Goal: Transaction & Acquisition: Book appointment/travel/reservation

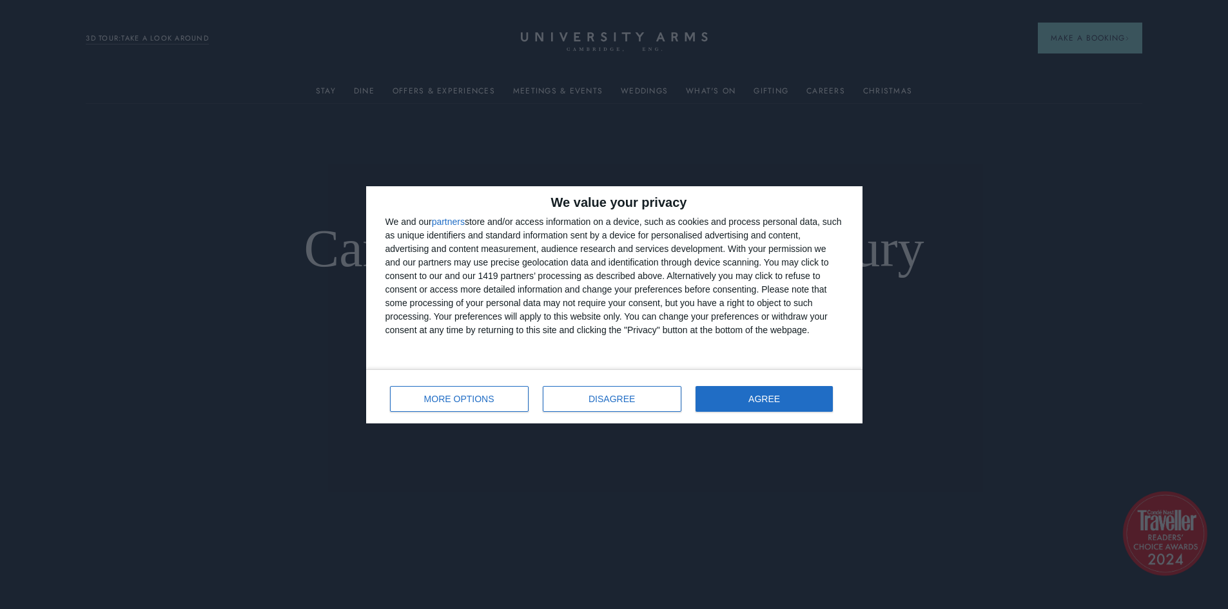
click at [1121, 46] on div "We value your privacy We and our partners store and/or access information on a …" at bounding box center [614, 304] width 1228 height 609
click at [746, 408] on button "AGREE" at bounding box center [764, 399] width 138 height 26
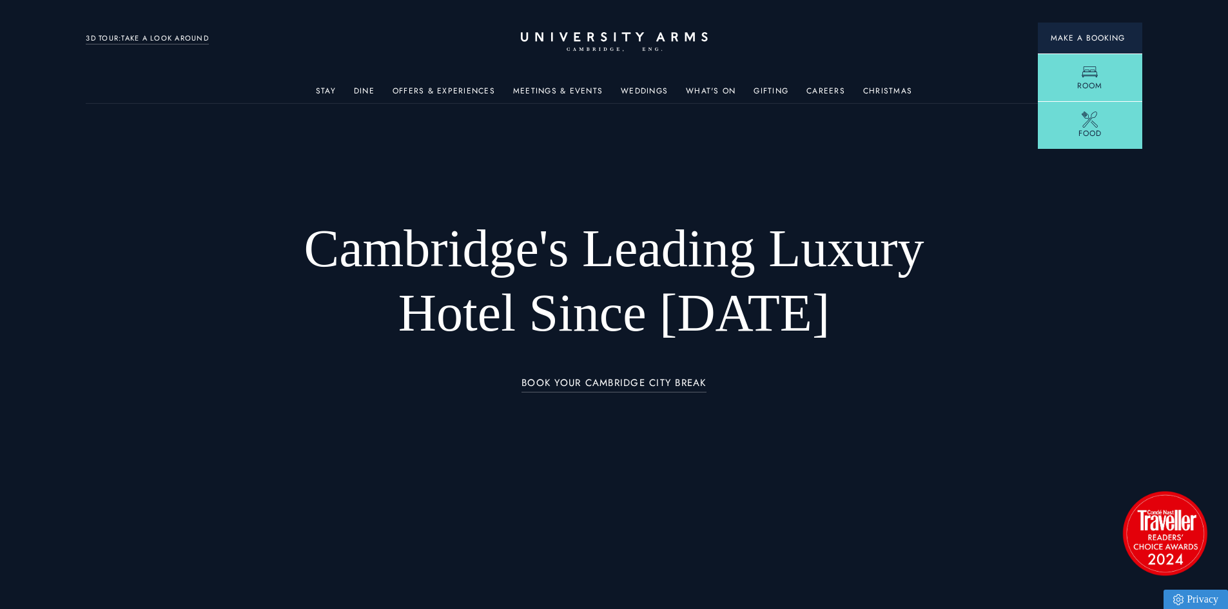
click at [1099, 40] on span "Make a Booking" at bounding box center [1089, 38] width 79 height 12
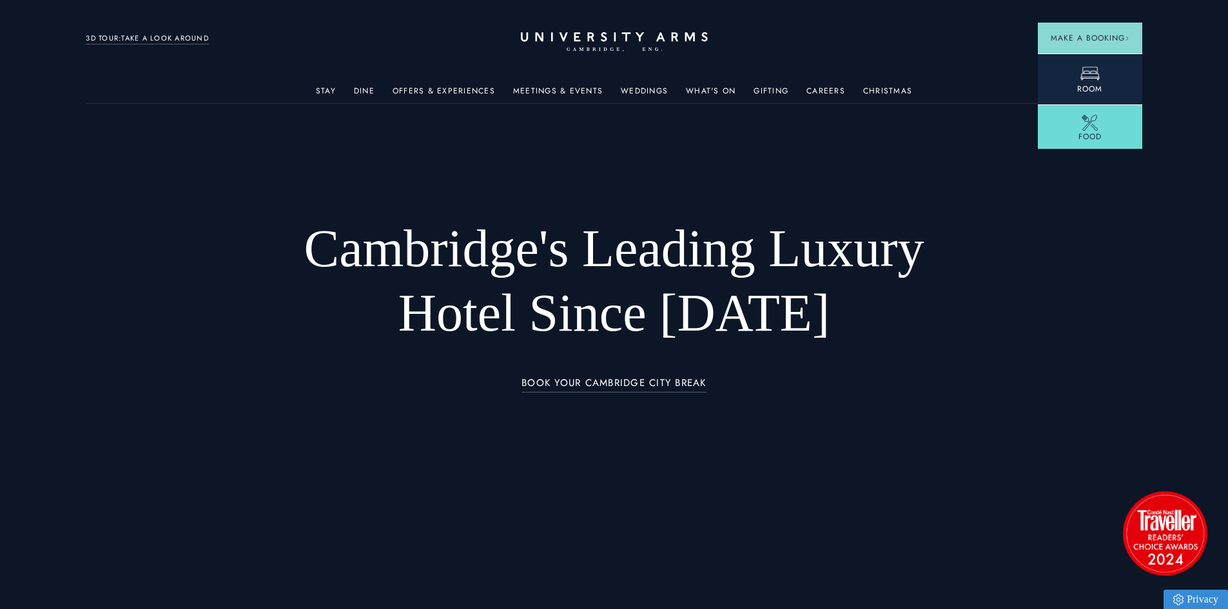
click at [1088, 74] on icon at bounding box center [1089, 73] width 19 height 19
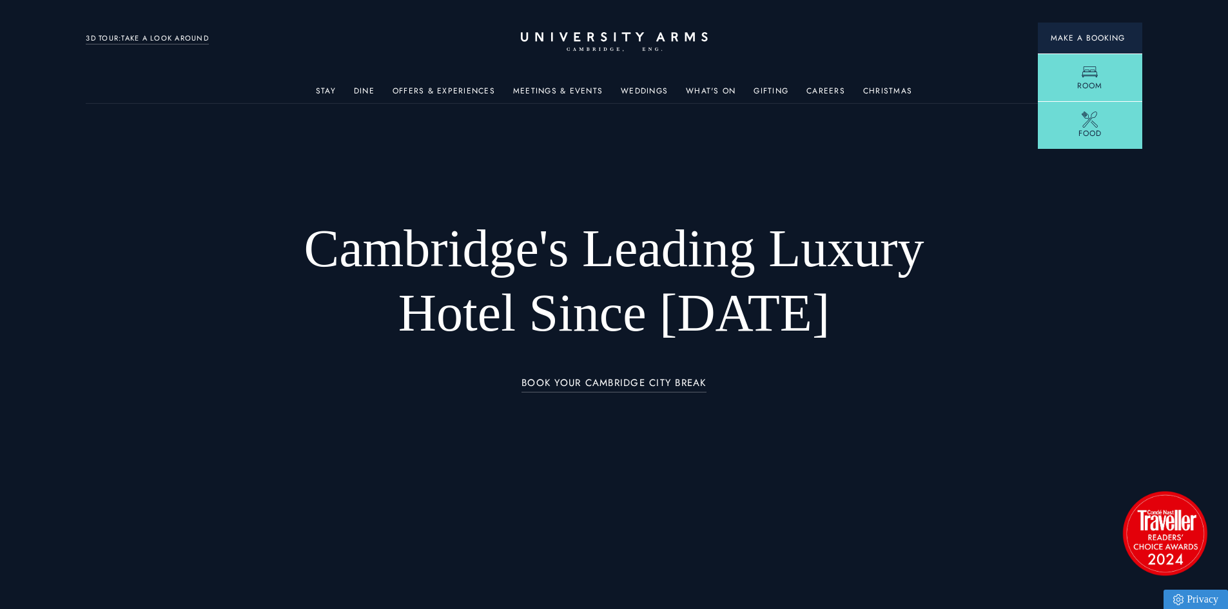
click at [1103, 30] on button "Make a Booking" at bounding box center [1090, 38] width 104 height 31
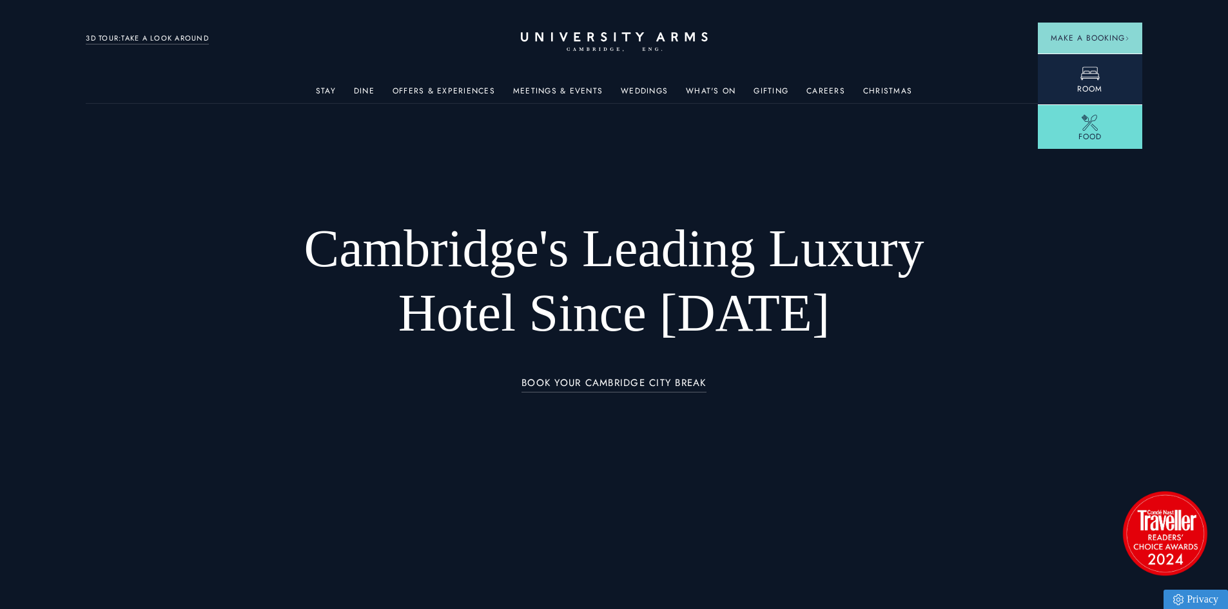
click at [1101, 70] on link "Room" at bounding box center [1090, 78] width 104 height 51
